Goal: Task Accomplishment & Management: Manage account settings

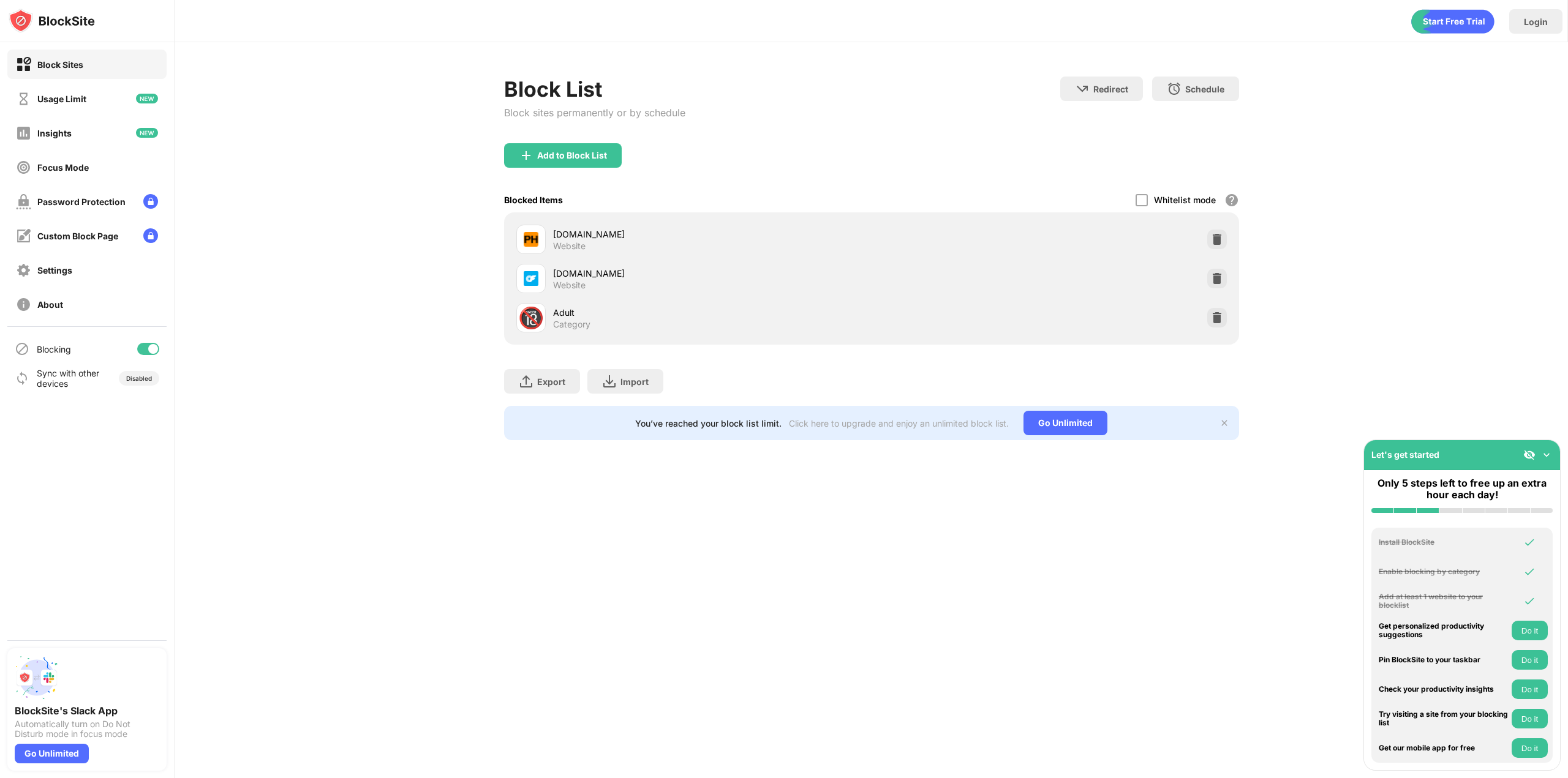
click at [364, 538] on div "Login Block List Block sites permanently or by schedule Redirect Choose a site …" at bounding box center [871, 389] width 1393 height 778
click at [59, 283] on div "Settings" at bounding box center [86, 270] width 159 height 30
